Goal: Task Accomplishment & Management: Complete application form

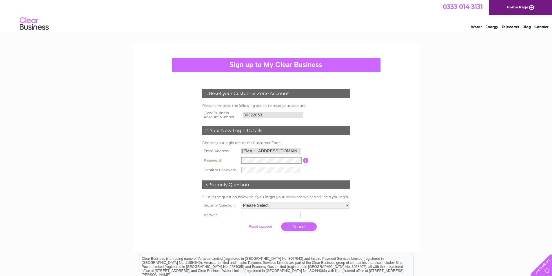
click at [306, 160] on input "button" at bounding box center [306, 160] width 6 height 5
click at [347, 208] on select "Please Select.. In what town or city was your first job? In what town or city d…" at bounding box center [296, 206] width 110 height 8
select select "5"
click at [241, 202] on select "Please Select.. In what town or city was your first job? In what town or city d…" at bounding box center [296, 206] width 110 height 8
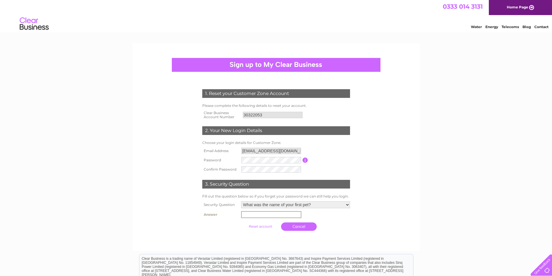
click at [280, 215] on input "text" at bounding box center [271, 214] width 60 height 7
type input "Max"
click at [264, 228] on input "submit" at bounding box center [261, 226] width 36 height 8
